Goal: Communication & Community: Answer question/provide support

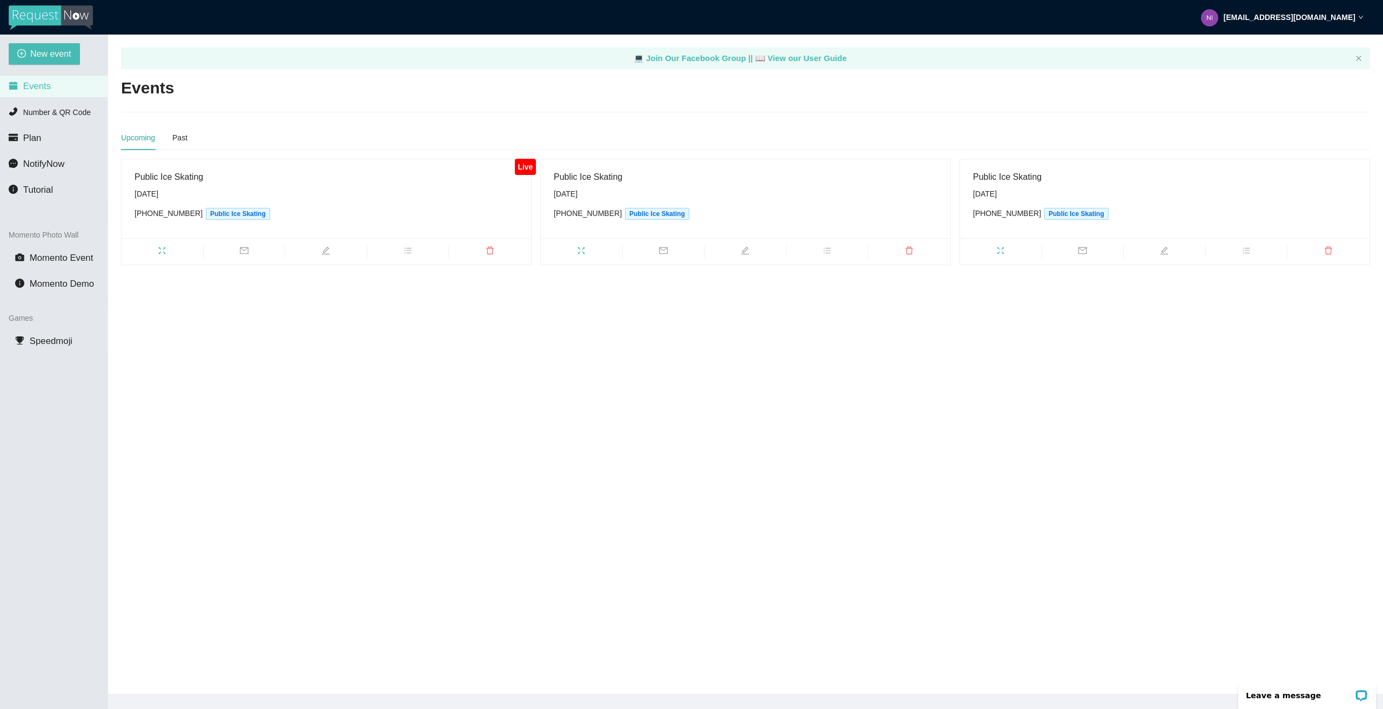
click at [229, 248] on span "mail" at bounding box center [245, 252] width 82 height 12
click at [217, 150] on div "Text" at bounding box center [219, 149] width 14 height 12
drag, startPoint x: 200, startPoint y: 177, endPoint x: 478, endPoint y: 189, distance: 277.4
click at [397, 181] on body "[EMAIL_ADDRESS][DOMAIN_NAME] New event Events Number & QR Code Plan NotifyNow T…" at bounding box center [691, 354] width 1383 height 709
type input "[PHONE_NUMBER]"
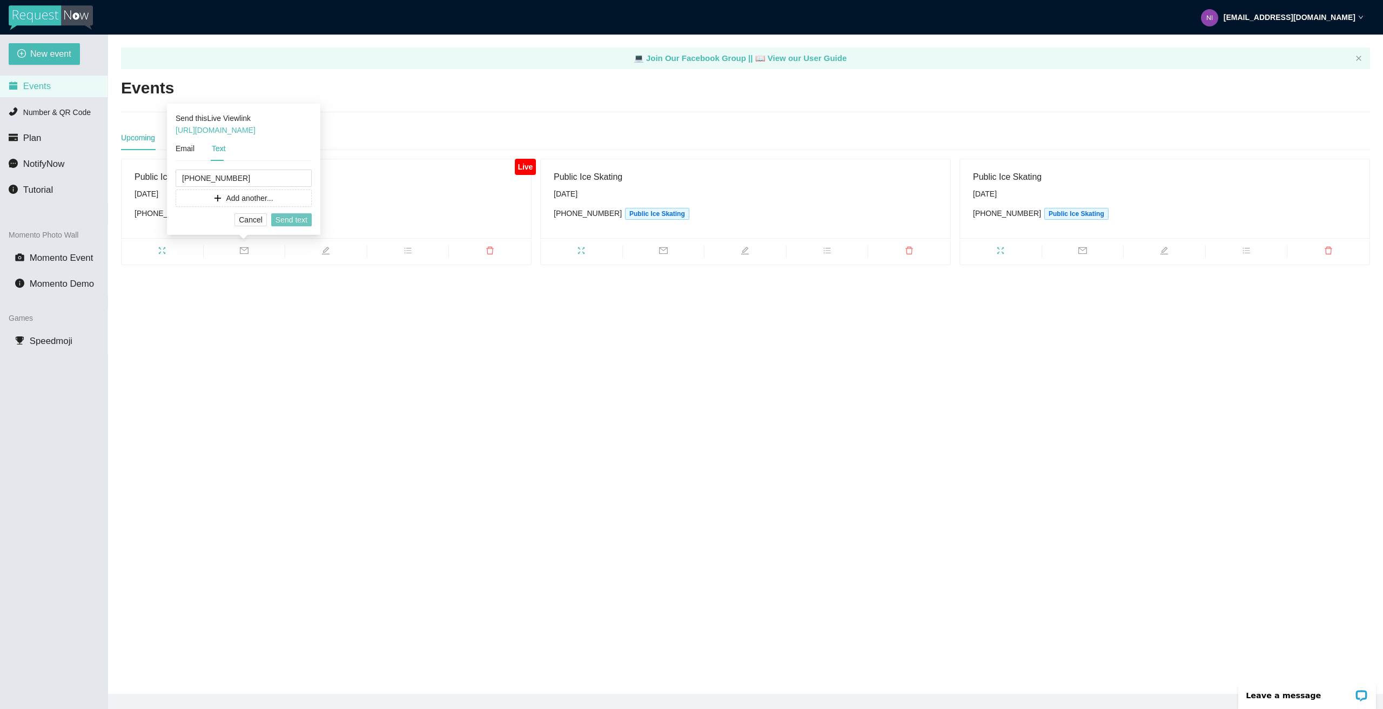
click at [289, 213] on button "Send text" at bounding box center [291, 219] width 41 height 13
